Goal: Navigation & Orientation: Find specific page/section

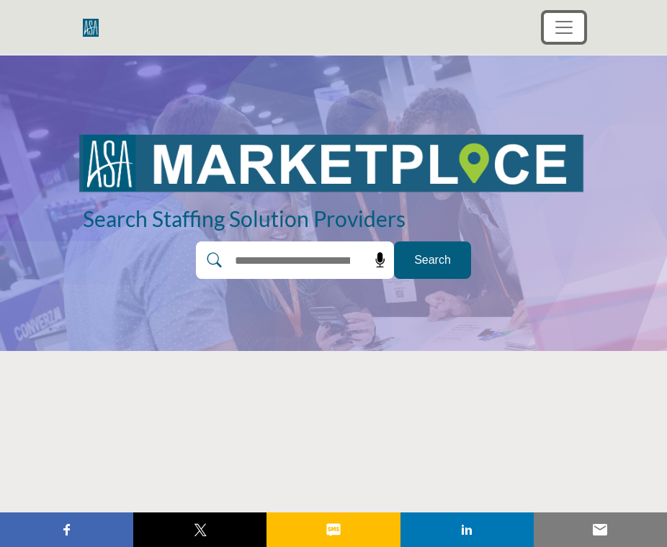
click at [568, 31] on span "Toggle navigation" at bounding box center [564, 28] width 22 height 22
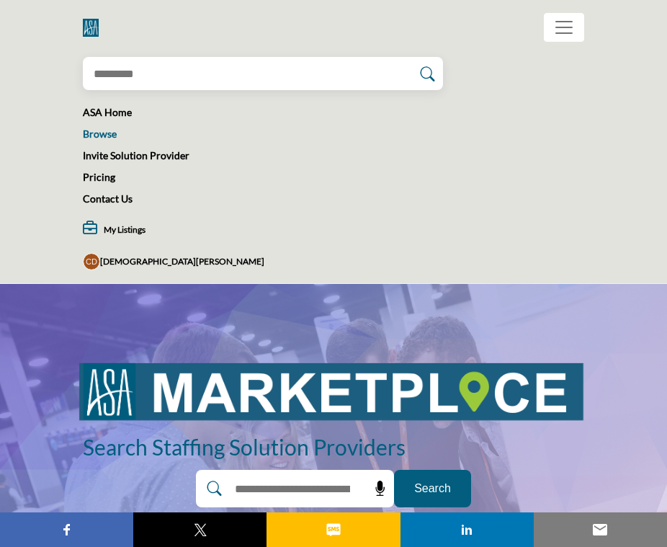
click at [107, 134] on link "Browse" at bounding box center [100, 133] width 34 height 12
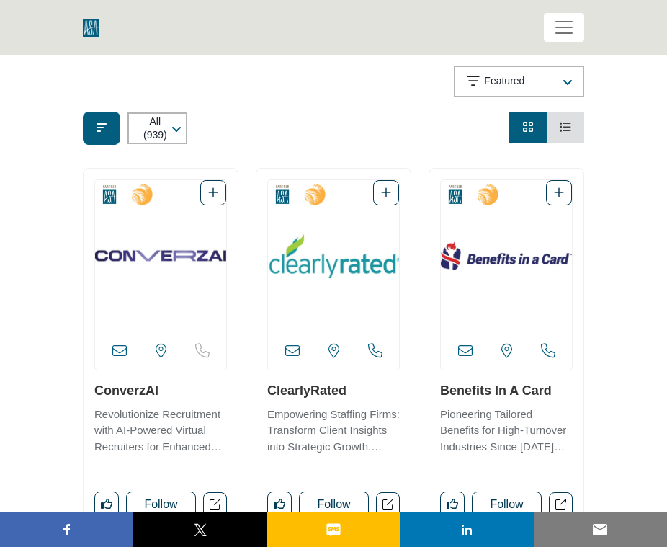
scroll to position [192, 0]
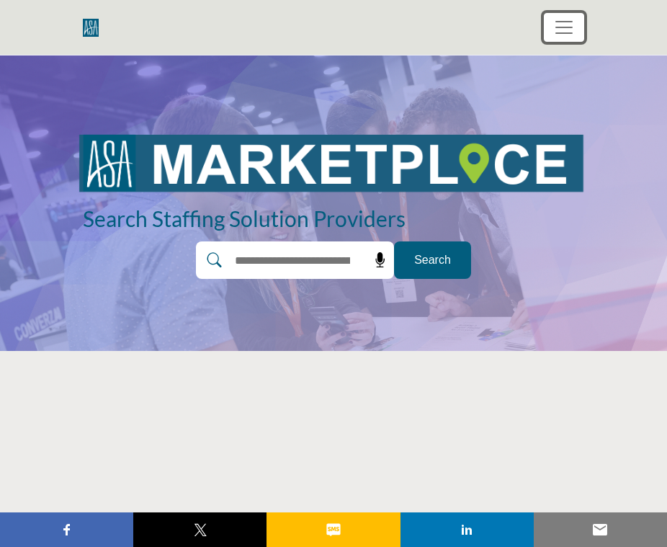
click at [554, 32] on span "Toggle navigation" at bounding box center [564, 28] width 22 height 22
